Goal: Information Seeking & Learning: Learn about a topic

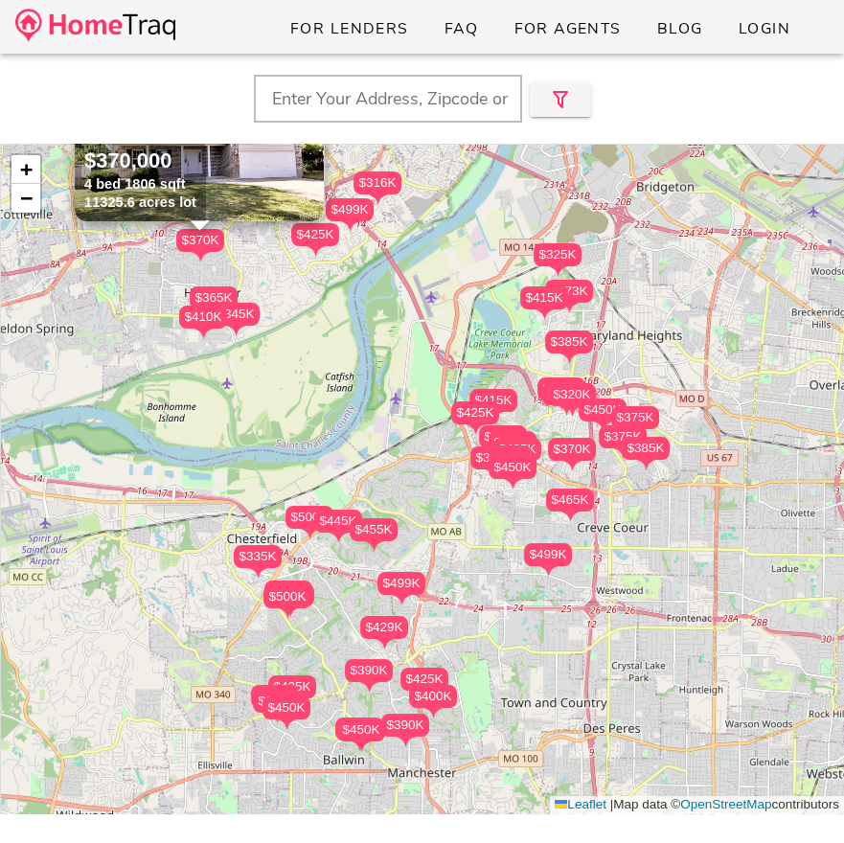
click at [346, 100] on input "text" at bounding box center [388, 99] width 268 height 48
click at [346, 100] on input "[PERSON_NAME], mo" at bounding box center [388, 99] width 268 height 48
type input "[PERSON_NAME], mo"
click at [362, 104] on input "[PERSON_NAME], mo" at bounding box center [388, 99] width 268 height 48
click at [152, 50] on div "For Lenders FAQ For Agents Blog Login" at bounding box center [422, 27] width 844 height 54
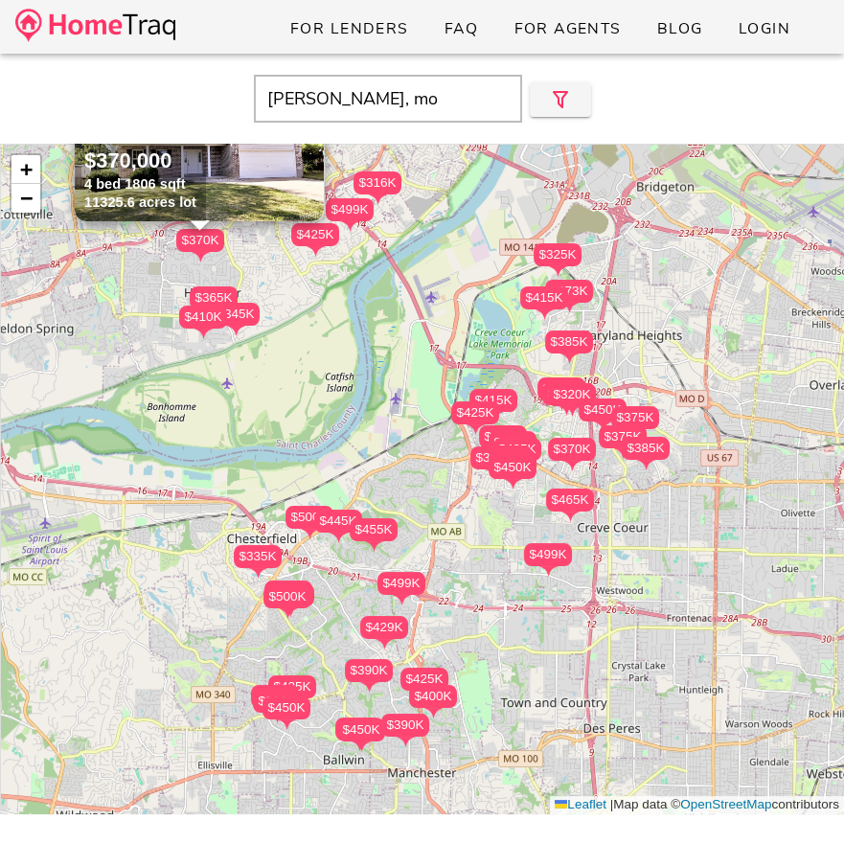
click at [152, 33] on img at bounding box center [95, 26] width 160 height 34
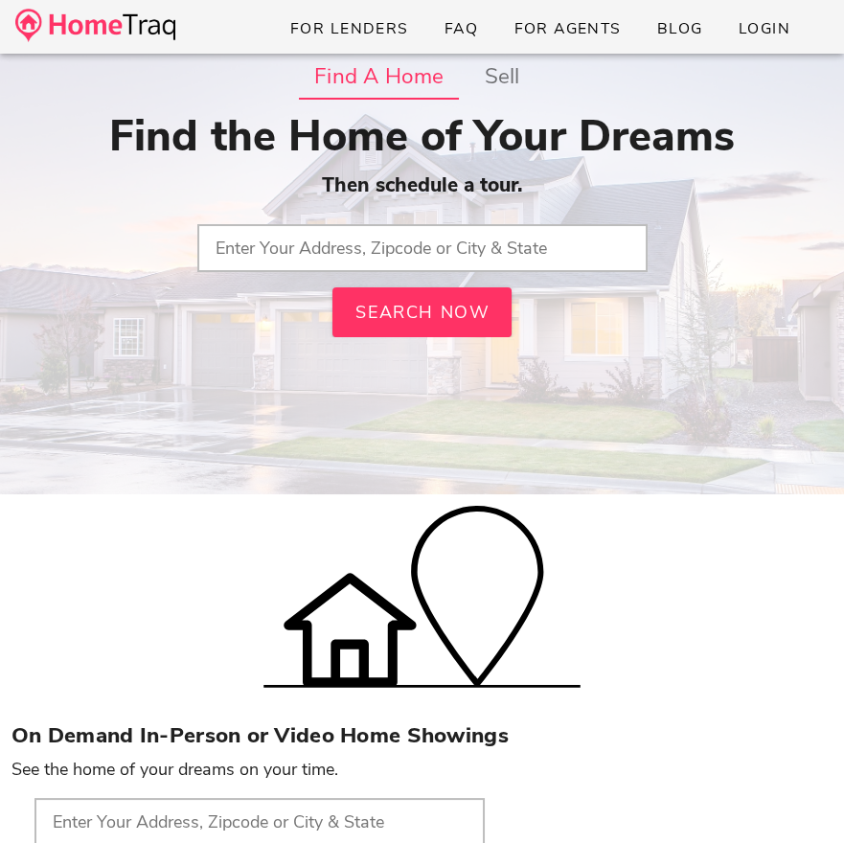
click at [295, 245] on input "text" at bounding box center [422, 248] width 450 height 48
type input "O"
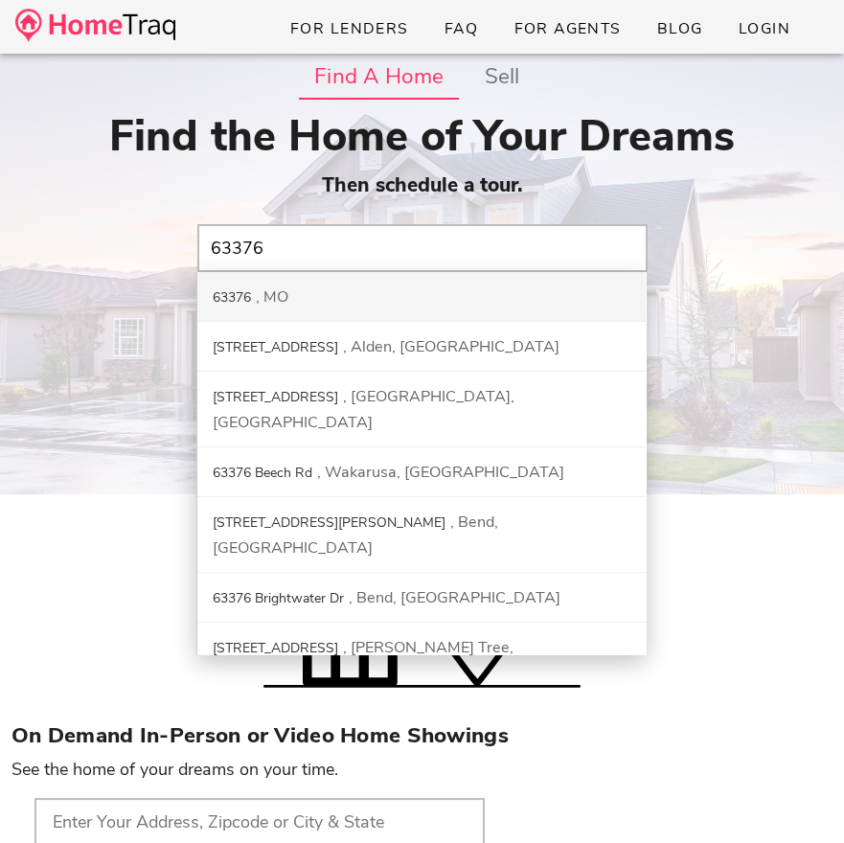
click at [284, 298] on div "MO" at bounding box center [272, 296] width 33 height 21
type input "63376, MO"
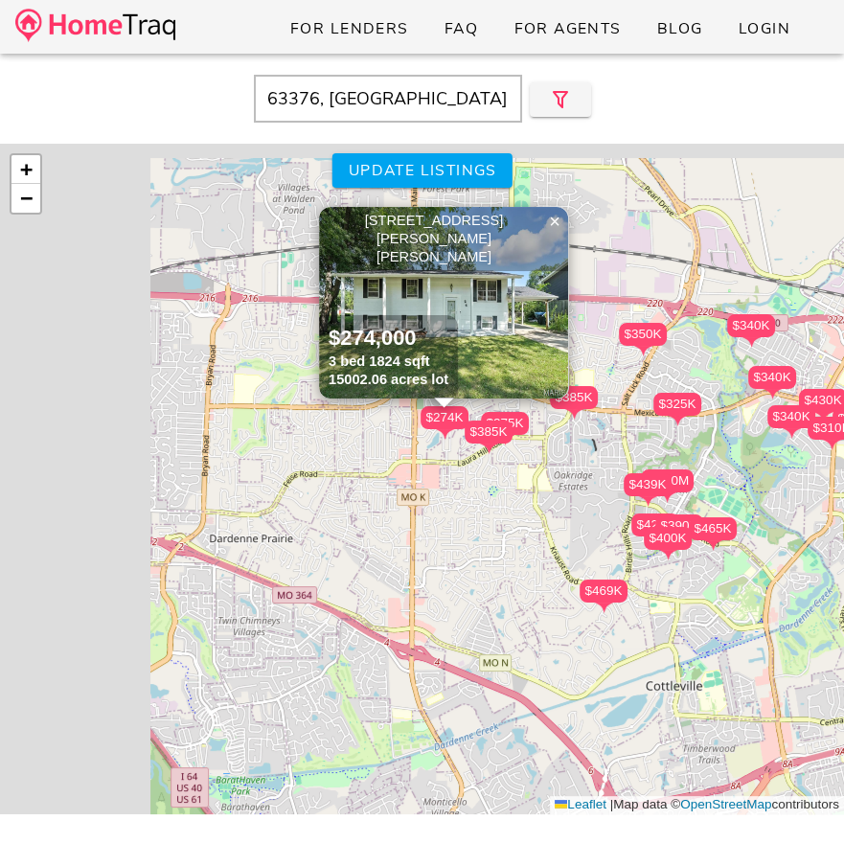
drag, startPoint x: 299, startPoint y: 282, endPoint x: 673, endPoint y: 304, distance: 375.1
click at [673, 304] on div "$340K $337K $325K $310K $275K $349K $1.10M $425K $375K $315K $350K $415K $400K …" at bounding box center [422, 479] width 844 height 670
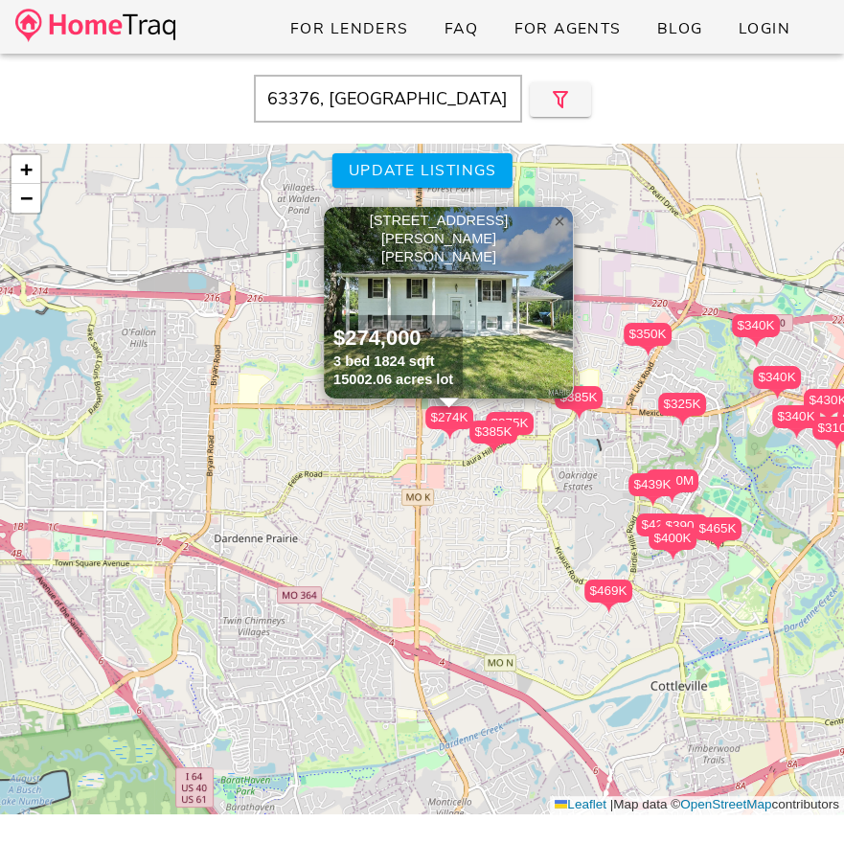
click at [566, 230] on link "×" at bounding box center [559, 221] width 29 height 29
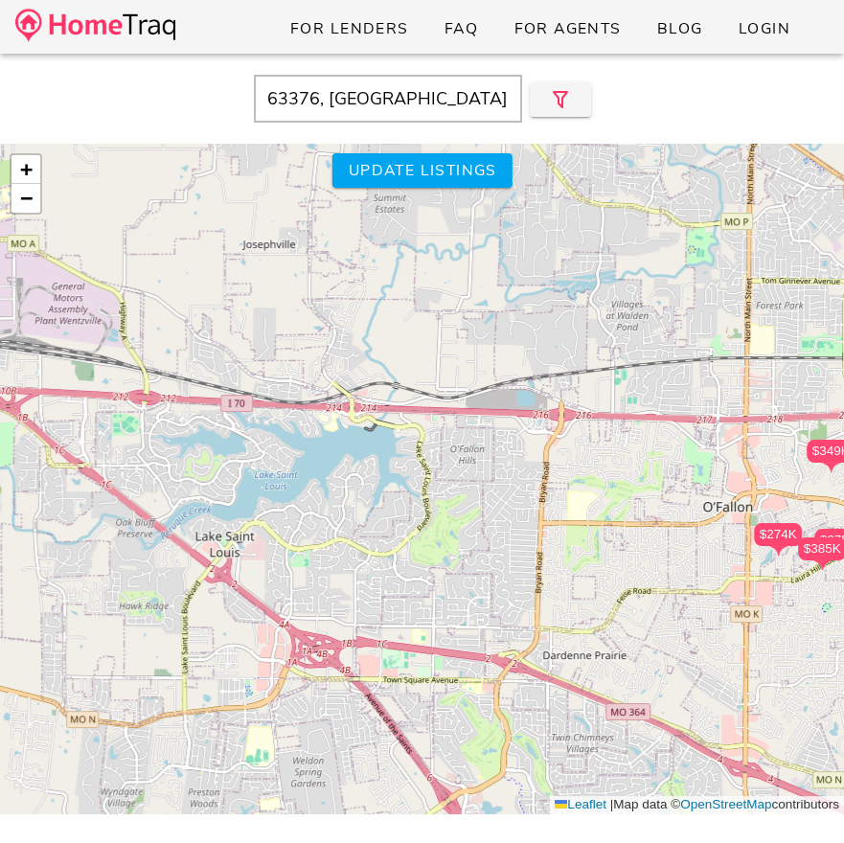
drag, startPoint x: 419, startPoint y: 329, endPoint x: 749, endPoint y: 446, distance: 349.5
click at [749, 446] on div "$340K $337K $325K $310K $275K $349K $1.10M $425K $375K $315K $350K $415K $400K …" at bounding box center [422, 479] width 844 height 670
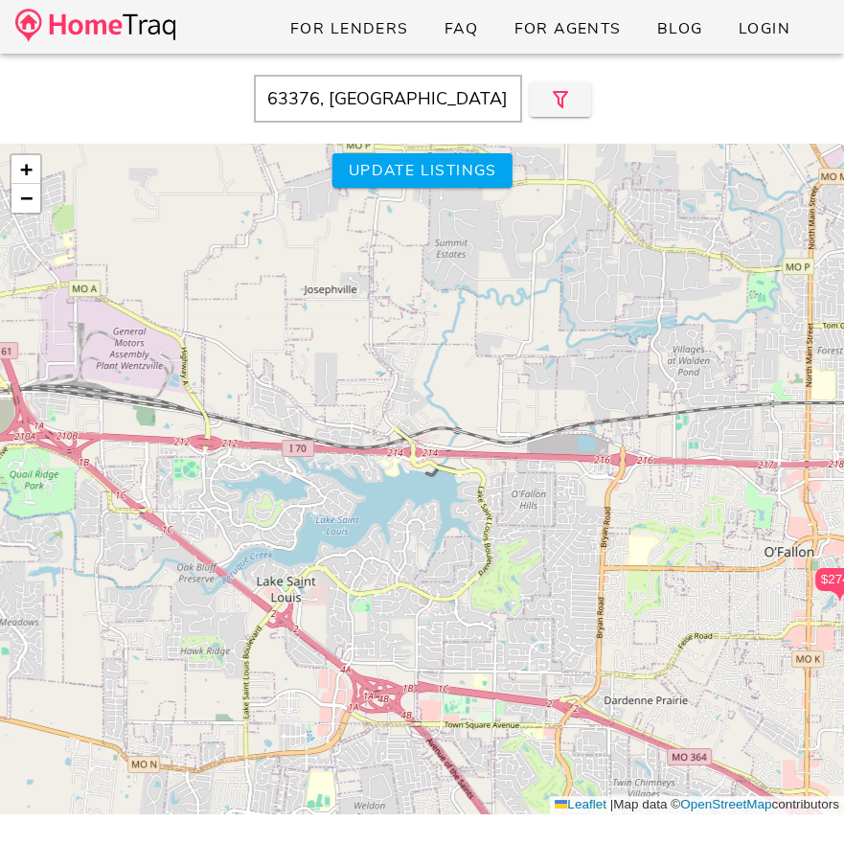
drag, startPoint x: 561, startPoint y: 453, endPoint x: 626, endPoint y: 504, distance: 82.6
click at [626, 504] on div "$340K $337K $325K $310K $275K $349K $1.10M $425K $375K $315K $350K $415K $400K …" at bounding box center [422, 479] width 844 height 670
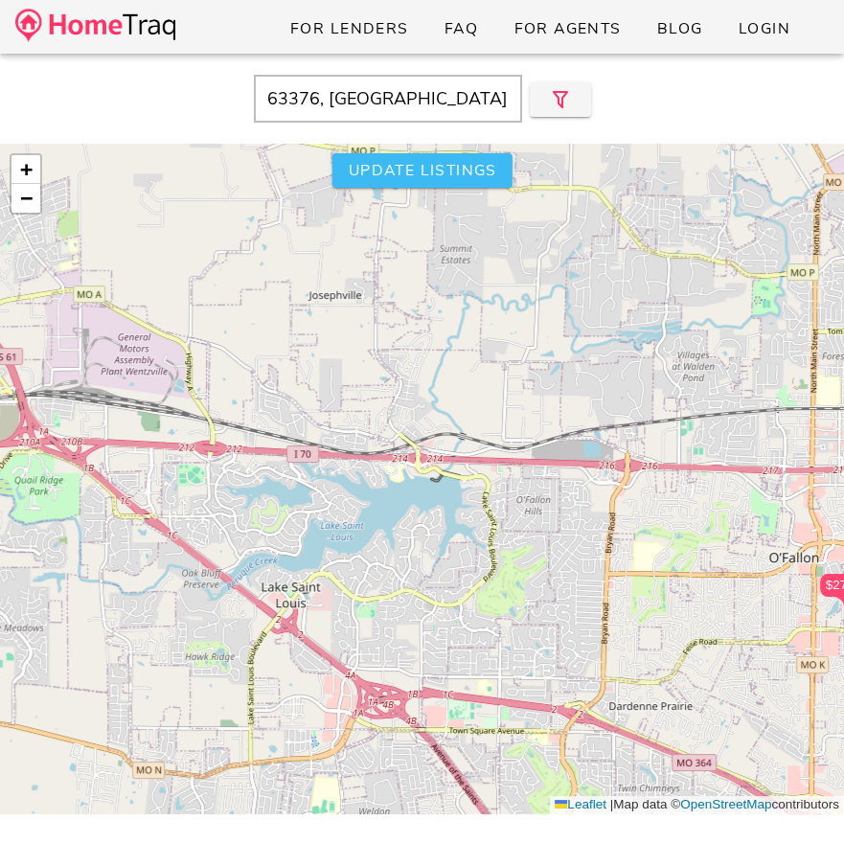
click at [373, 160] on span "Update listings" at bounding box center [421, 170] width 149 height 21
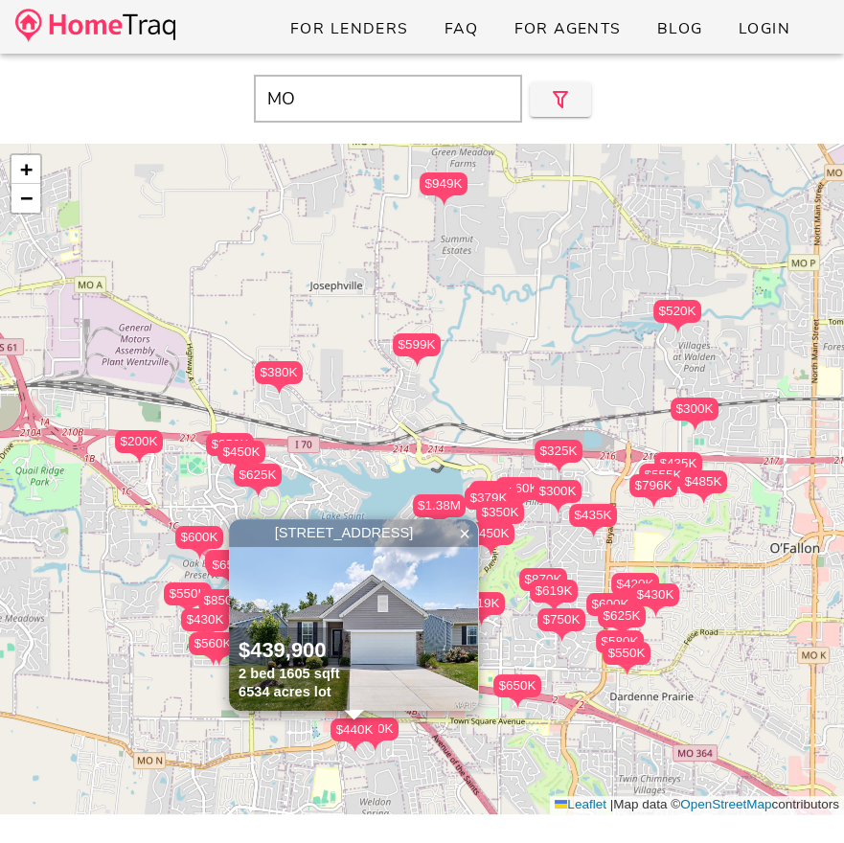
click at [707, 416] on div "$300K" at bounding box center [694, 408] width 48 height 23
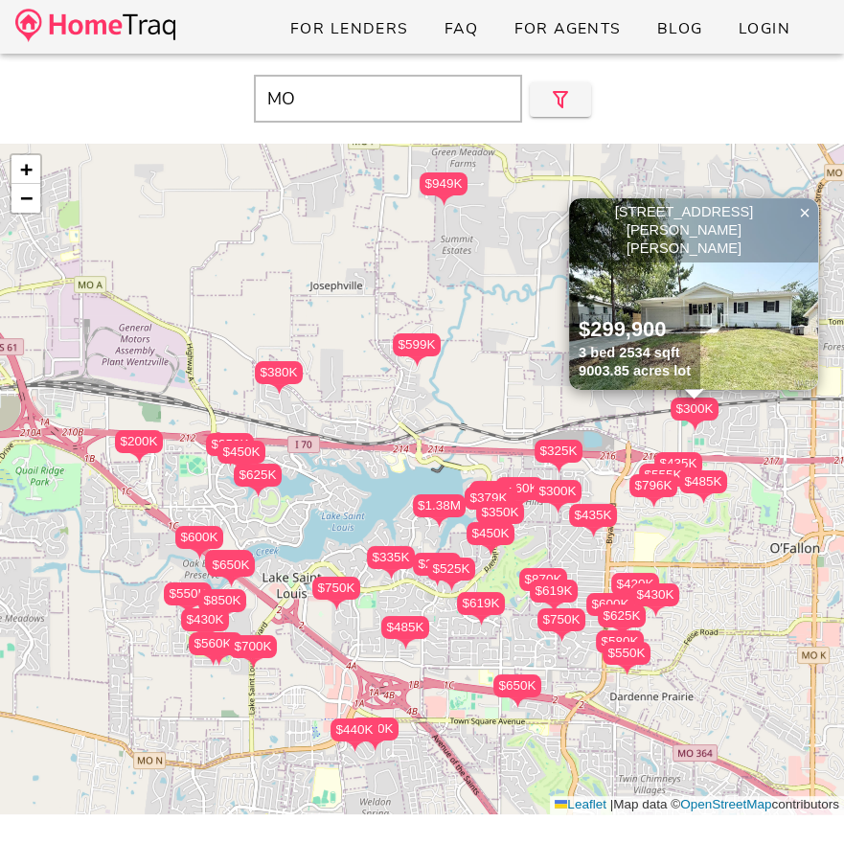
click at [407, 120] on input "MO" at bounding box center [388, 99] width 268 height 48
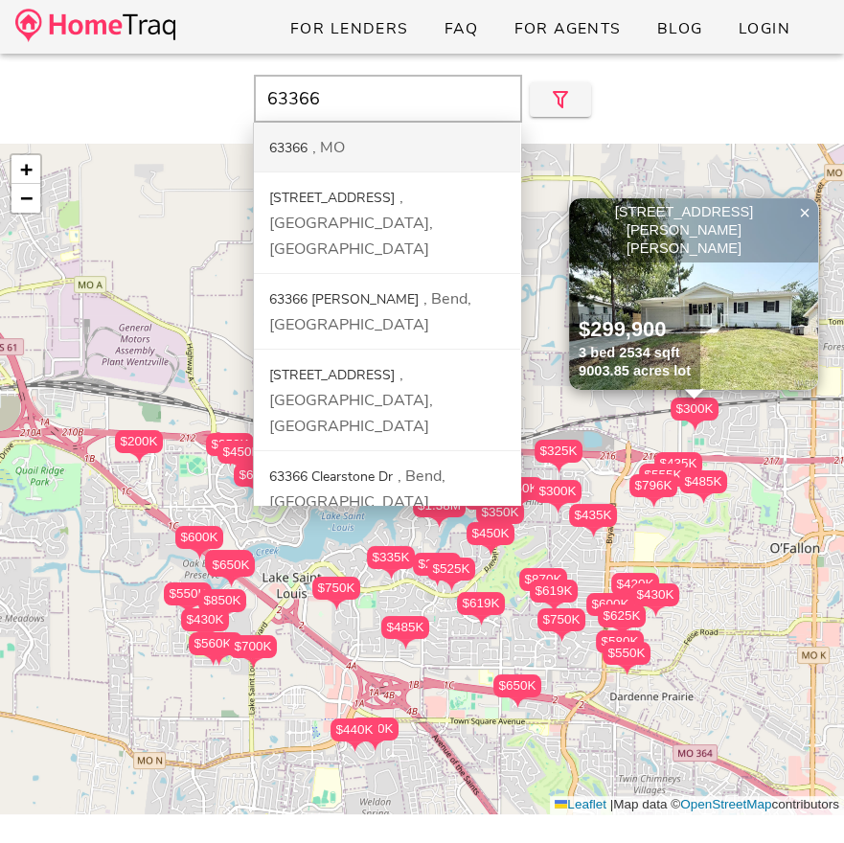
click at [380, 160] on div "63366 MO" at bounding box center [387, 148] width 266 height 50
type input "63366, MO"
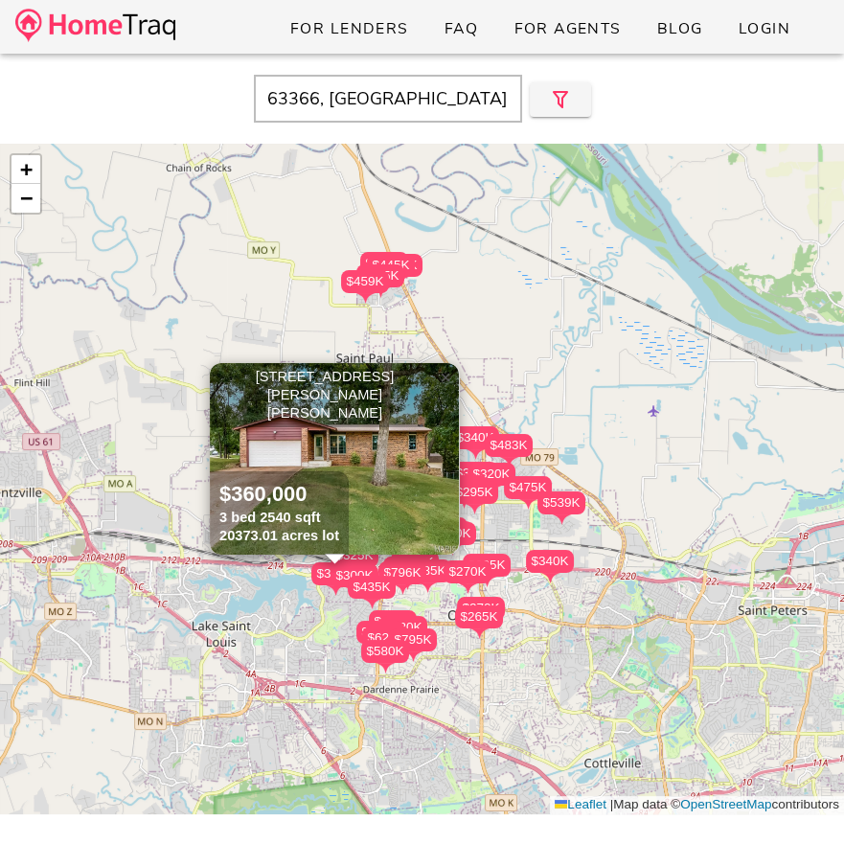
click at [442, 380] on span "×" at bounding box center [445, 377] width 11 height 21
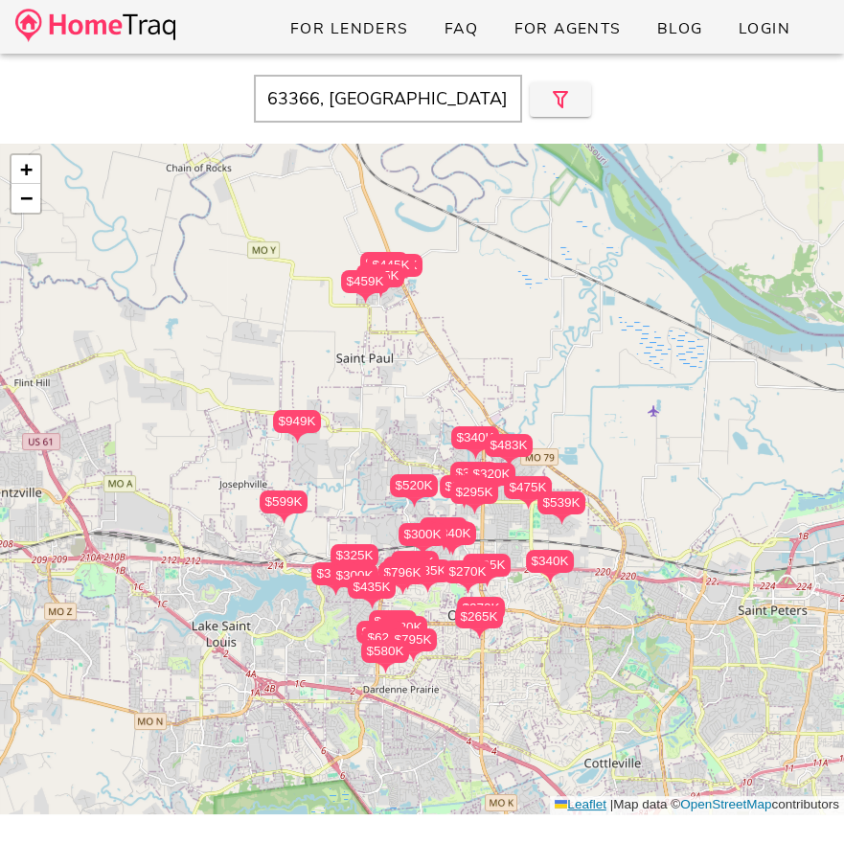
click at [567, 806] on link "Leaflet" at bounding box center [580, 804] width 52 height 14
